Goal: Task Accomplishment & Management: Use online tool/utility

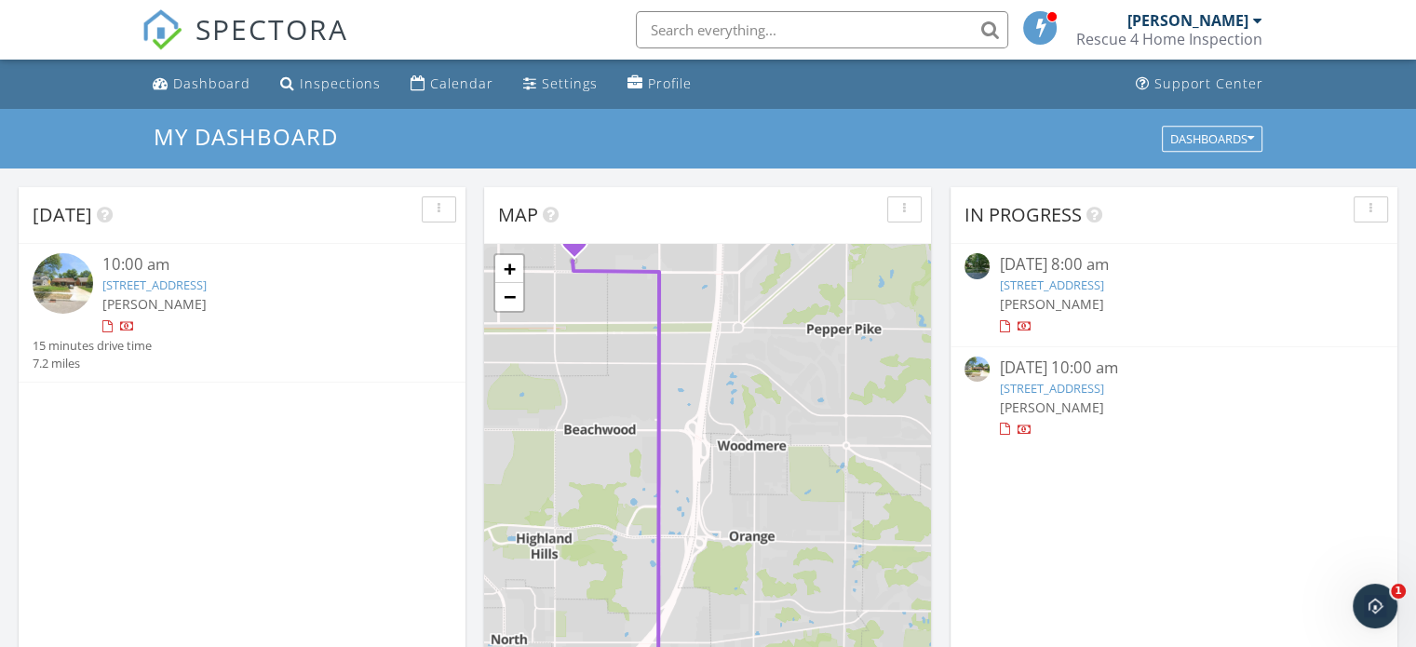
click at [207, 281] on link "2641 Brentwood Rd, Beachwood, OH 44122" at bounding box center [154, 285] width 104 height 17
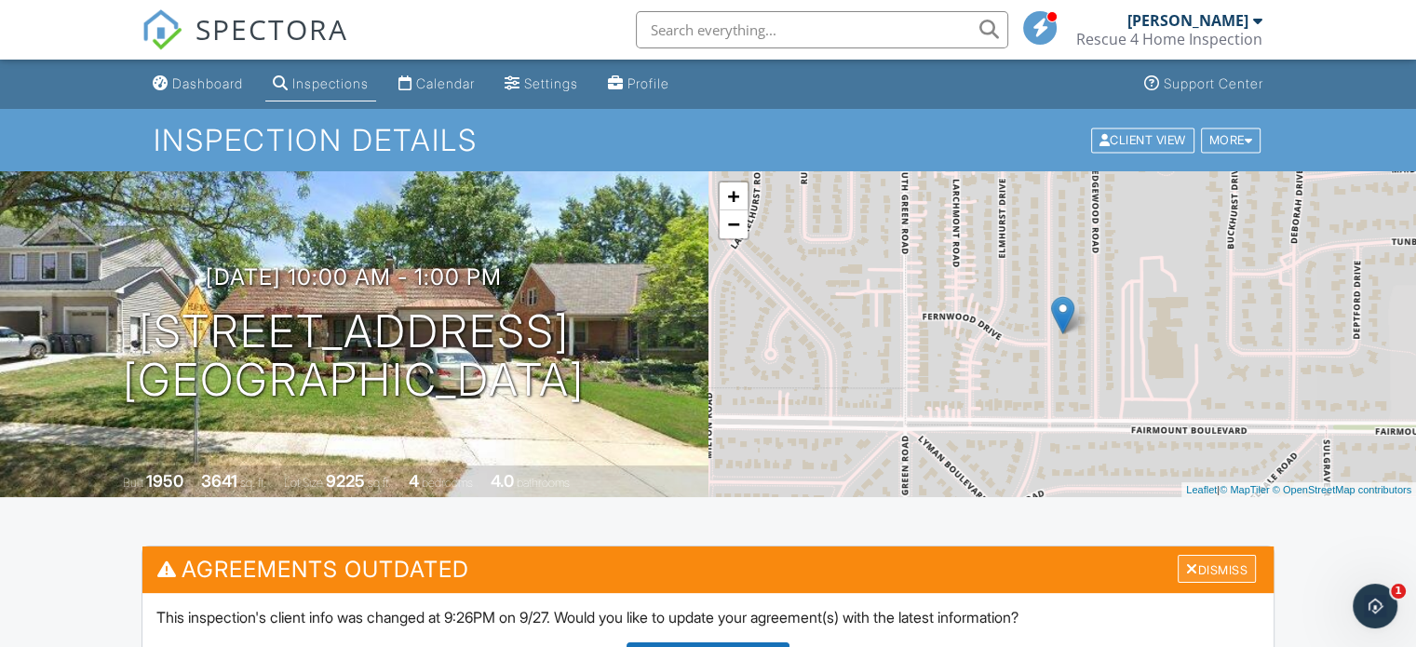
click at [1190, 567] on div at bounding box center [1192, 569] width 12 height 15
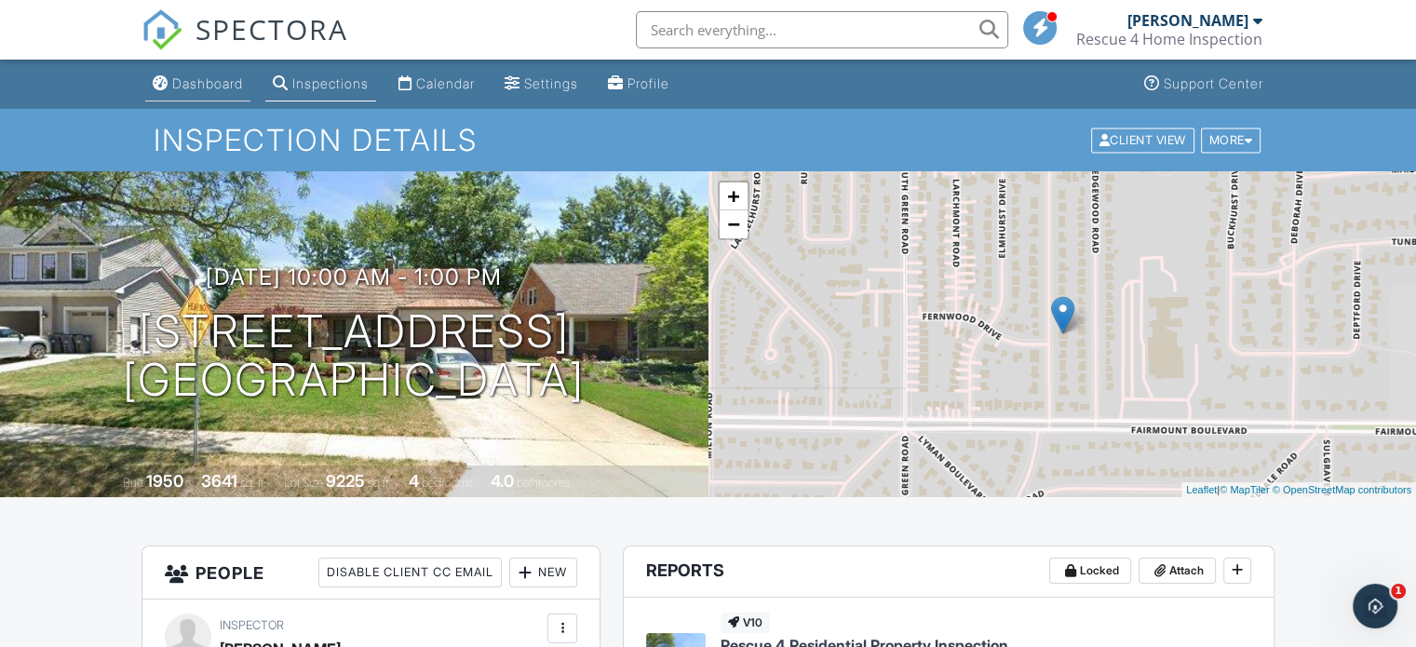
click at [209, 80] on div "Dashboard" at bounding box center [207, 83] width 71 height 16
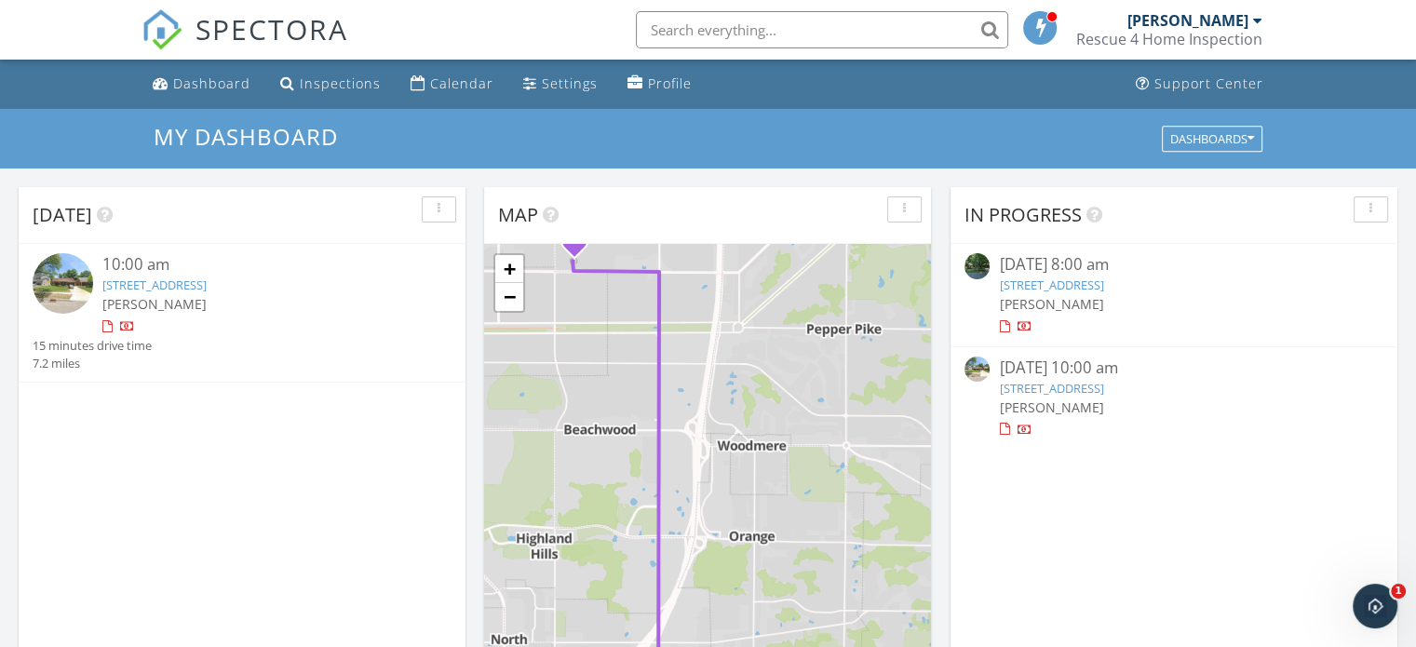
click at [1006, 429] on div at bounding box center [1004, 430] width 10 height 12
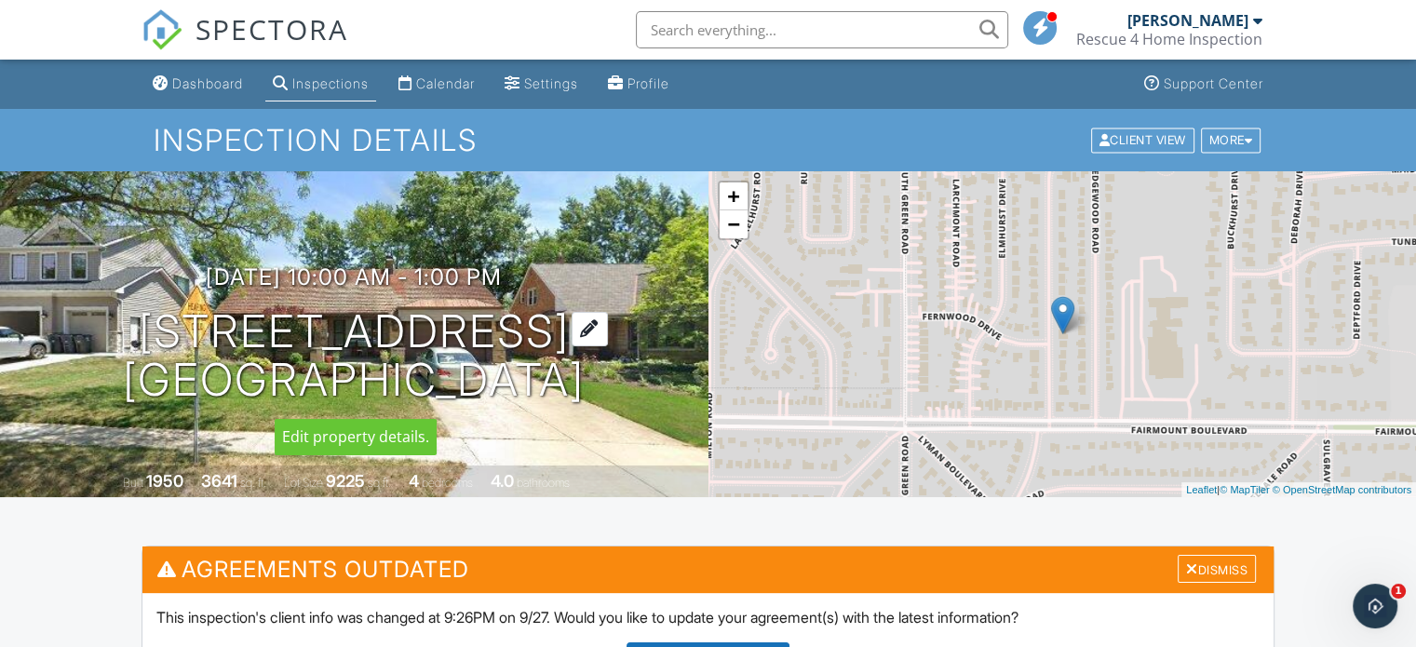
click at [559, 330] on h1 "[STREET_ADDRESS] [GEOGRAPHIC_DATA]" at bounding box center [354, 356] width 462 height 99
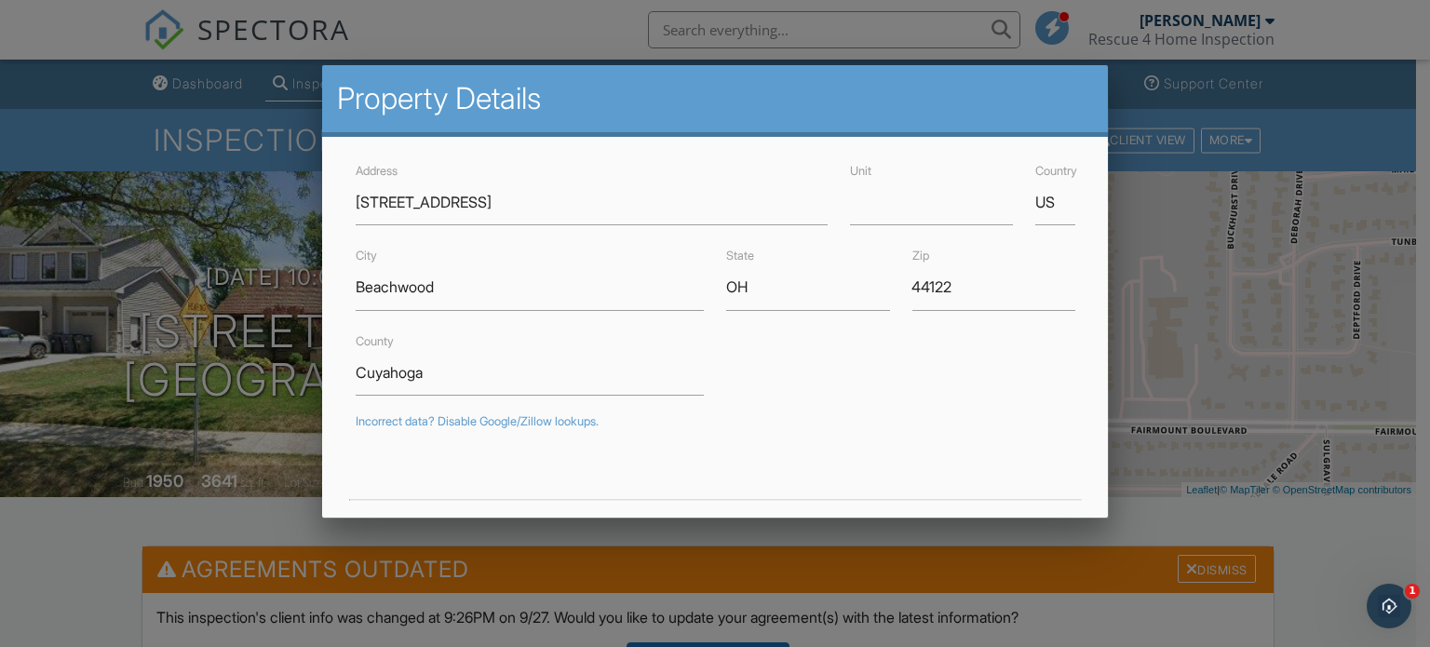
click at [559, 330] on div "County Cuyahoga" at bounding box center [530, 362] width 371 height 66
click at [258, 513] on div at bounding box center [715, 311] width 1430 height 809
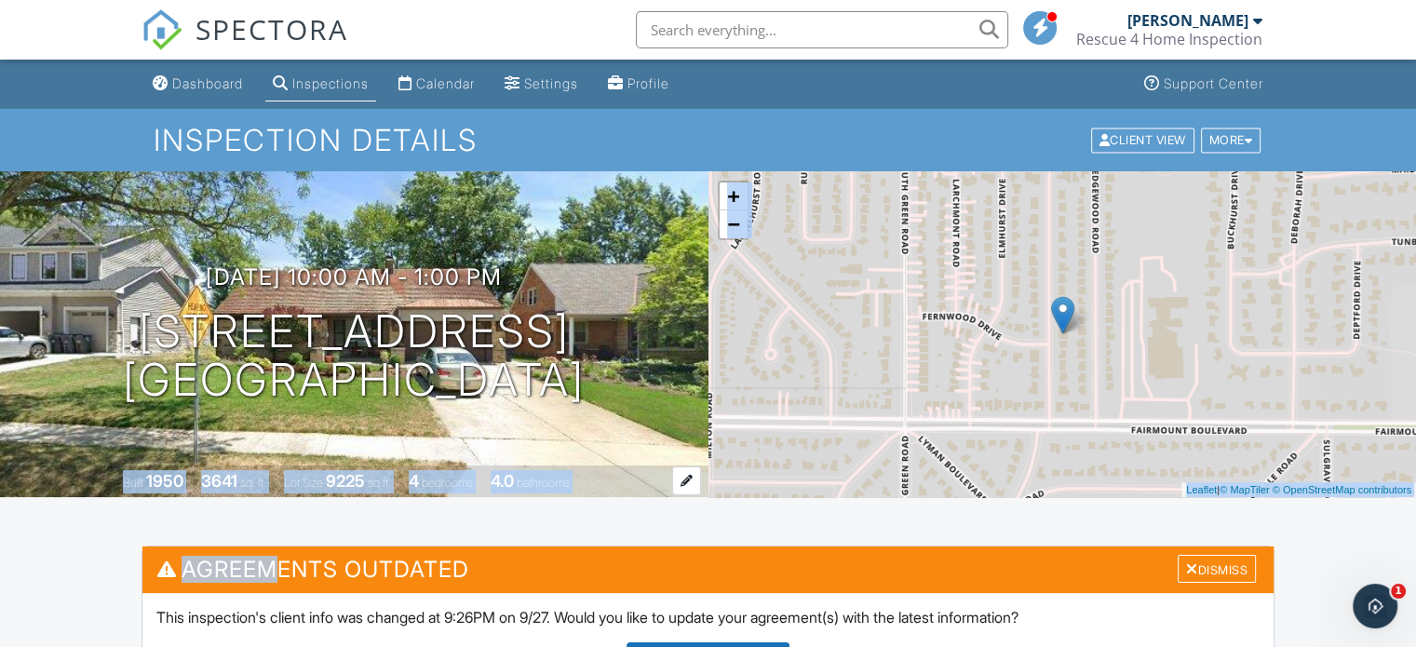
drag, startPoint x: 258, startPoint y: 513, endPoint x: 343, endPoint y: 465, distance: 97.6
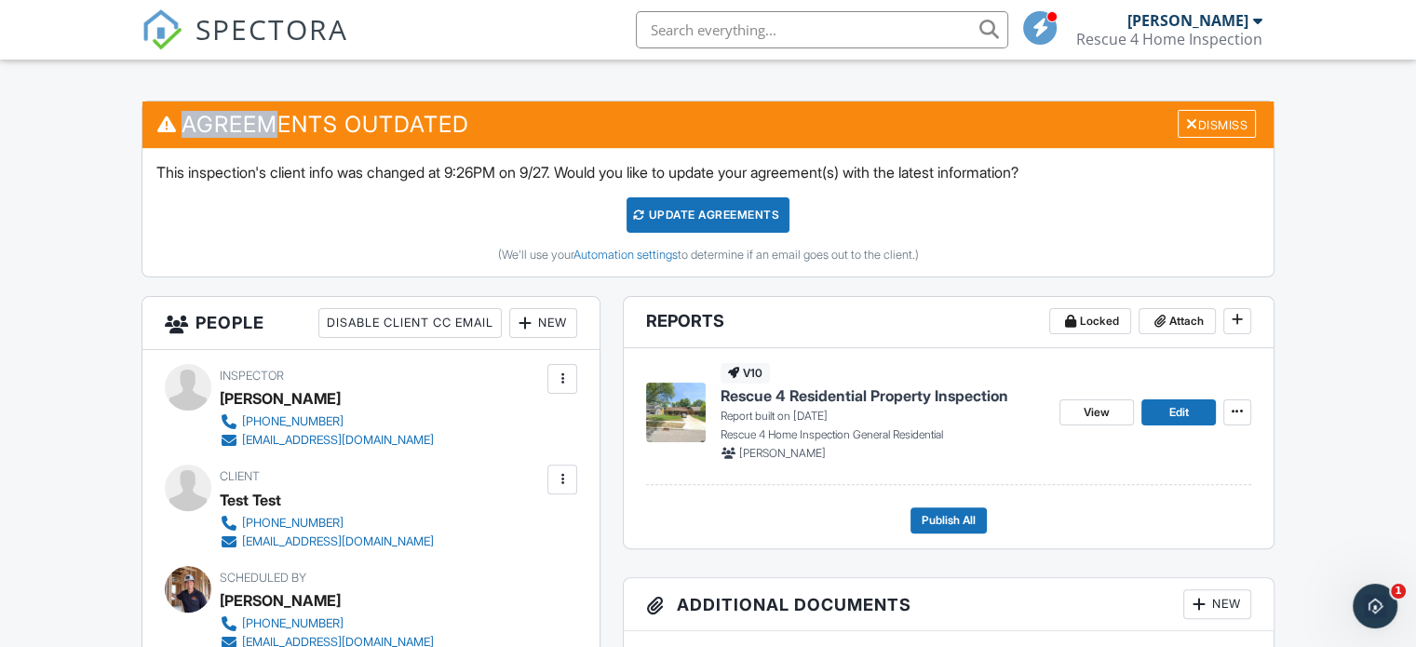
scroll to position [447, 0]
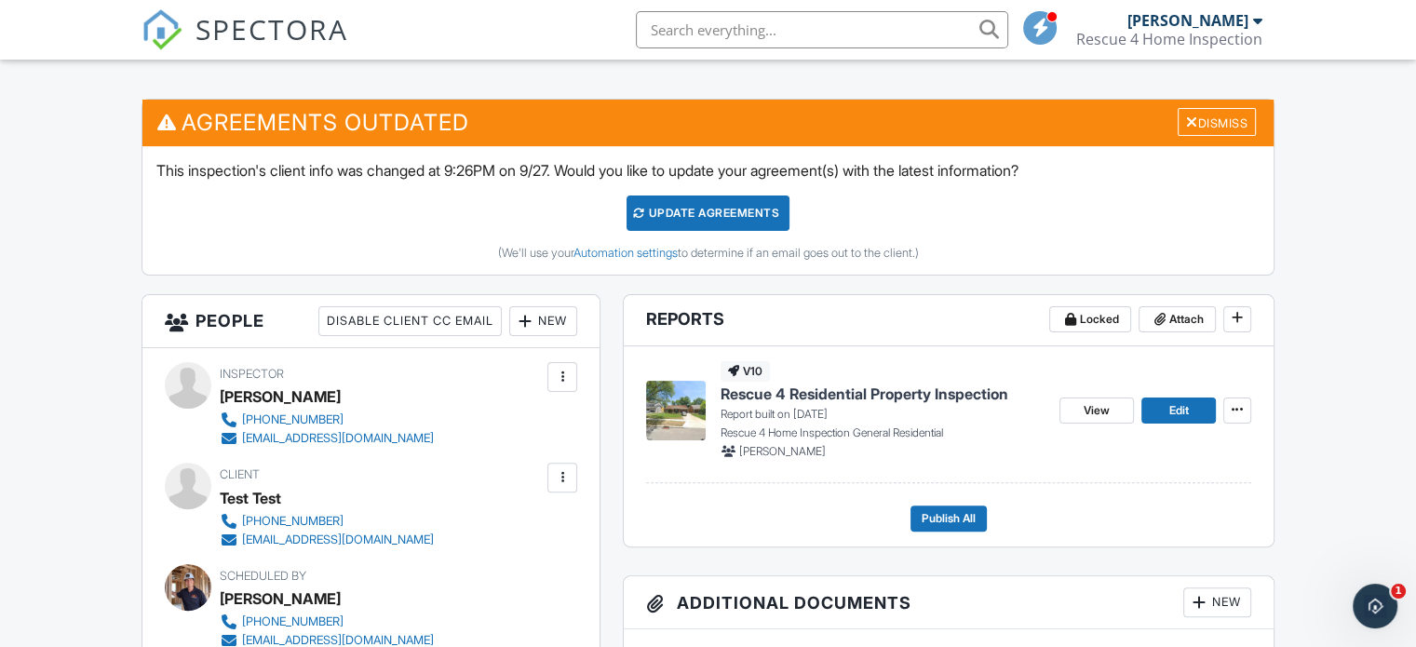
click at [842, 393] on span "Rescue 4 Residential Property Inspection" at bounding box center [865, 394] width 288 height 20
